Goal: Find specific page/section: Find specific page/section

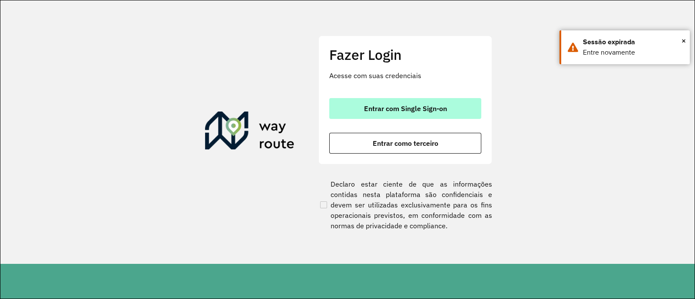
click at [449, 109] on button "Entrar com Single Sign-on" at bounding box center [405, 108] width 152 height 21
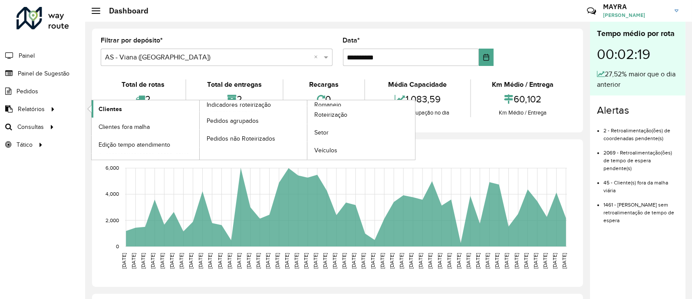
click at [112, 105] on span "Clientes" at bounding box center [110, 109] width 23 height 9
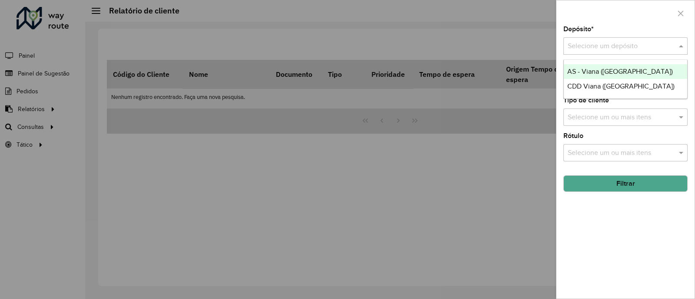
click at [619, 43] on input "text" at bounding box center [616, 46] width 98 height 10
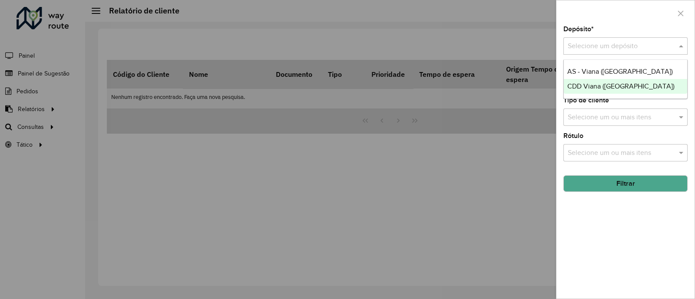
click at [593, 89] on span "CDD Viana ([GEOGRAPHIC_DATA])" at bounding box center [620, 85] width 107 height 7
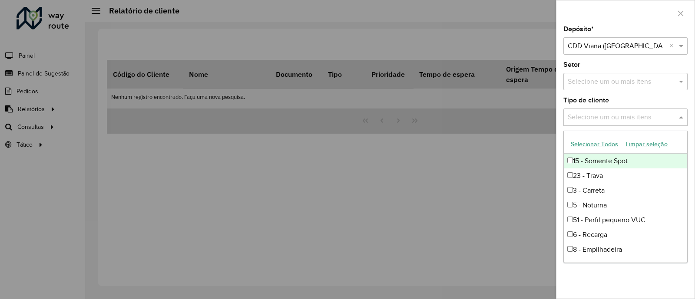
click at [636, 116] on input "text" at bounding box center [620, 117] width 111 height 10
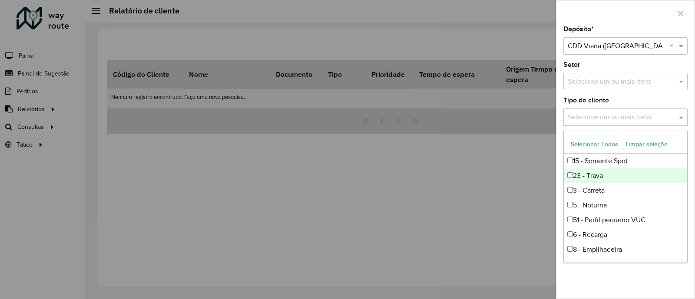
click at [597, 172] on div "23 - Trava" at bounding box center [624, 175] width 123 height 15
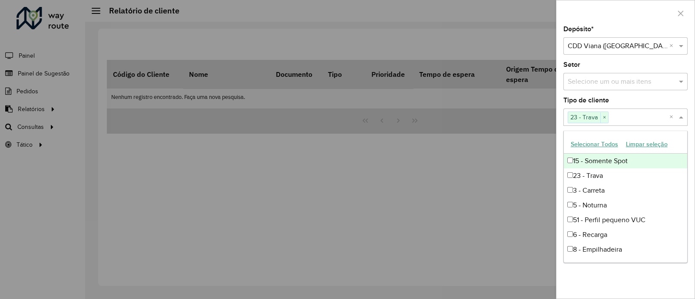
click at [636, 101] on div "Tipo de cliente Selecione um ou mais itens 23 - Trava × ×" at bounding box center [625, 111] width 124 height 29
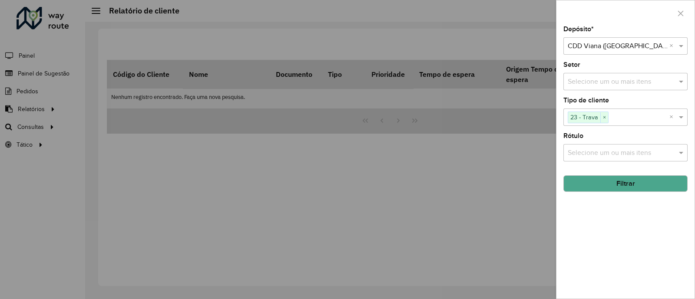
click at [665, 121] on input "text" at bounding box center [638, 117] width 61 height 10
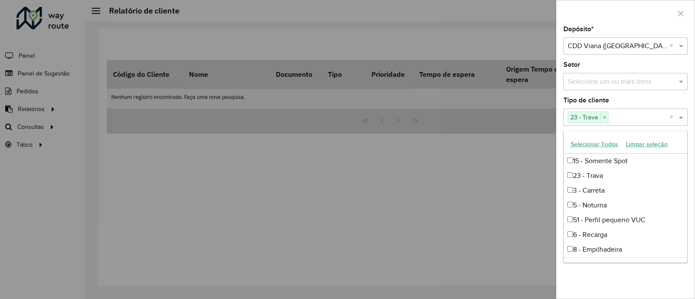
click at [620, 280] on div "Depósito * Selecione um depósito × CDD Viana ([GEOGRAPHIC_DATA]) × Setor Seleci…" at bounding box center [625, 162] width 138 height 273
